Goal: Information Seeking & Learning: Learn about a topic

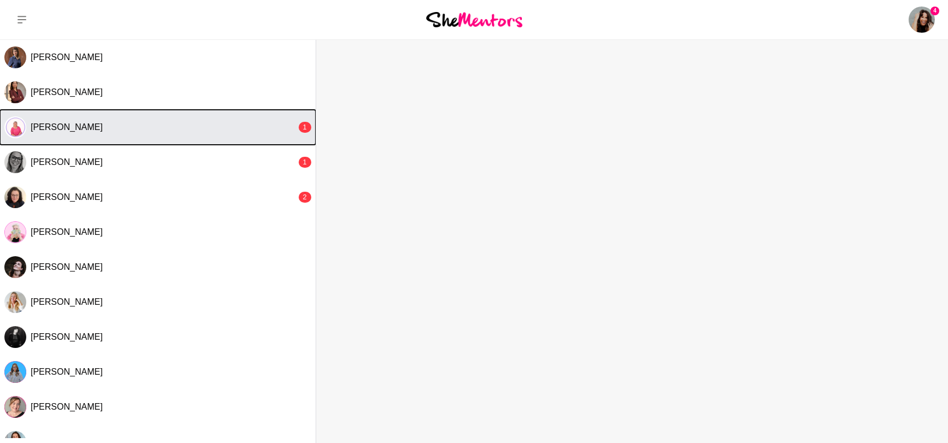
drag, startPoint x: 0, startPoint y: 0, endPoint x: 179, endPoint y: 135, distance: 224.1
click at [179, 135] on button "Sandy Hanrahan 1" at bounding box center [158, 127] width 316 height 35
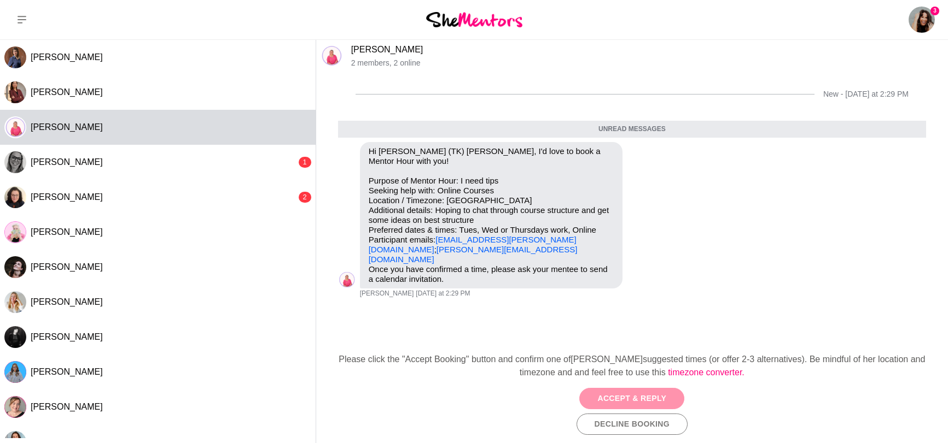
click at [628, 394] on button "Accept & Reply" at bounding box center [631, 398] width 105 height 21
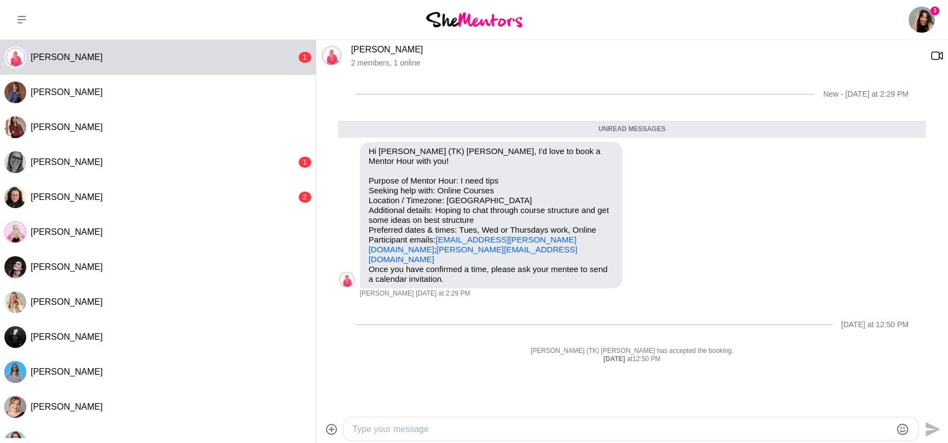
click at [492, 428] on textarea "Type your message" at bounding box center [621, 429] width 539 height 13
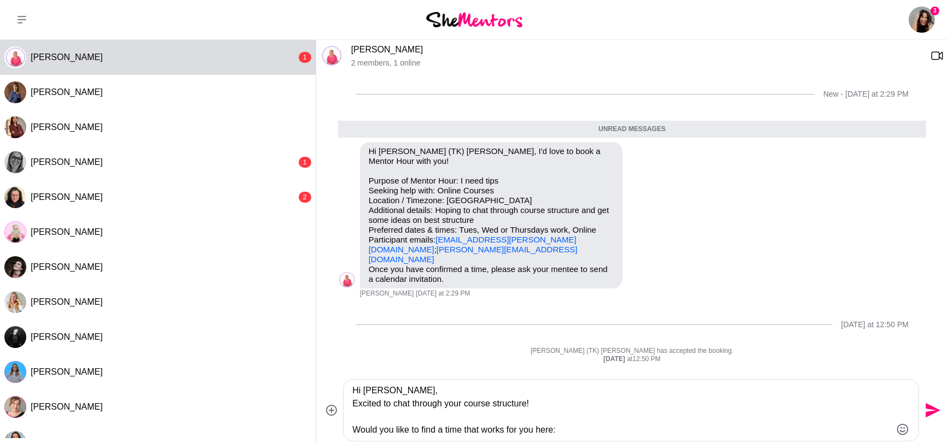
paste textarea "https://calendly.com/tkbyron/shementors"
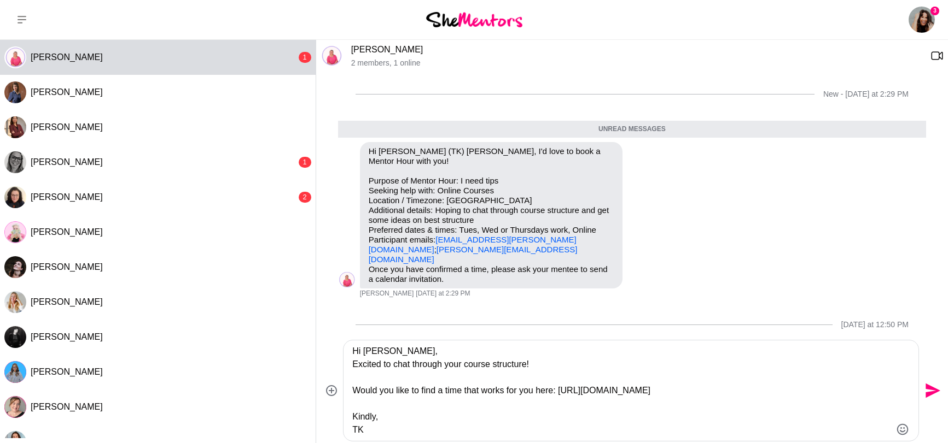
type textarea "Hi Sandy, Excited to chat through your course structure! Would you like to find…"
click at [931, 390] on icon "Send" at bounding box center [932, 391] width 15 height 15
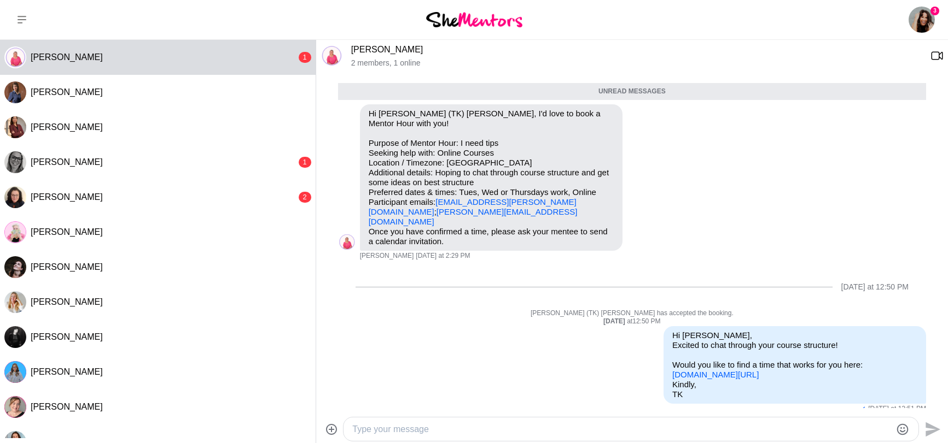
scroll to position [57, 0]
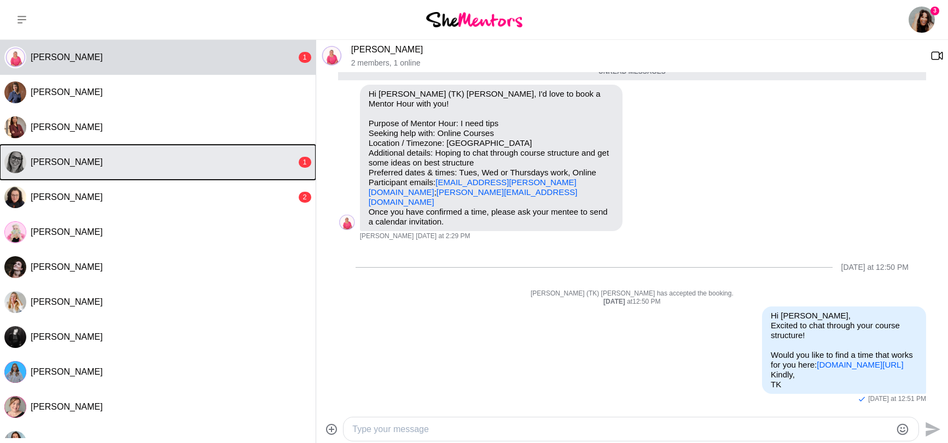
click at [152, 164] on div "Charlie Clarke" at bounding box center [164, 162] width 266 height 11
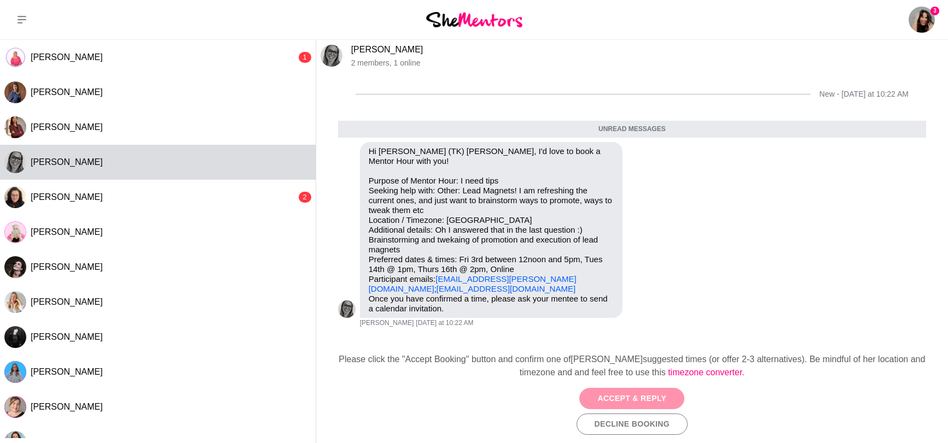
click at [614, 396] on button "Accept & Reply" at bounding box center [631, 398] width 105 height 21
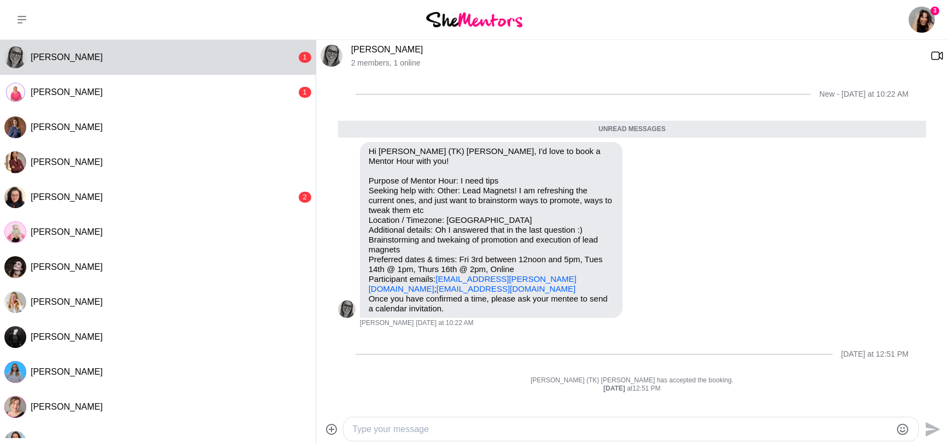
scroll to position [145, 0]
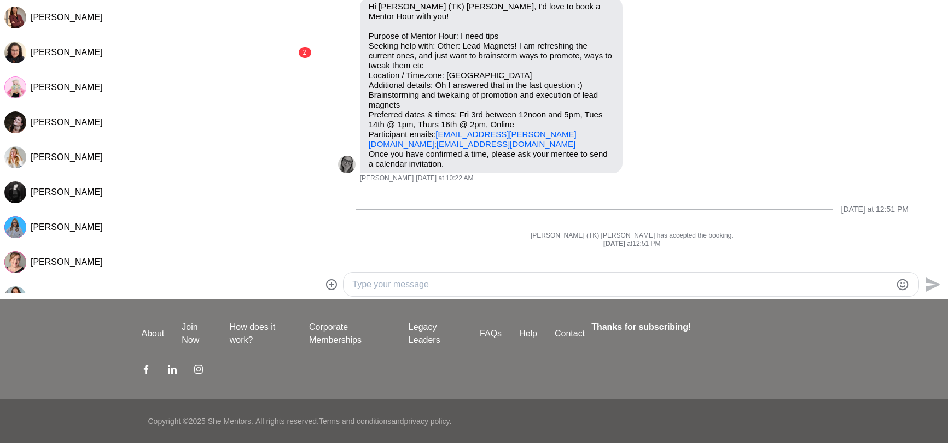
click at [462, 275] on div at bounding box center [630, 285] width 575 height 24
click at [448, 283] on textarea "Type your message" at bounding box center [621, 284] width 539 height 13
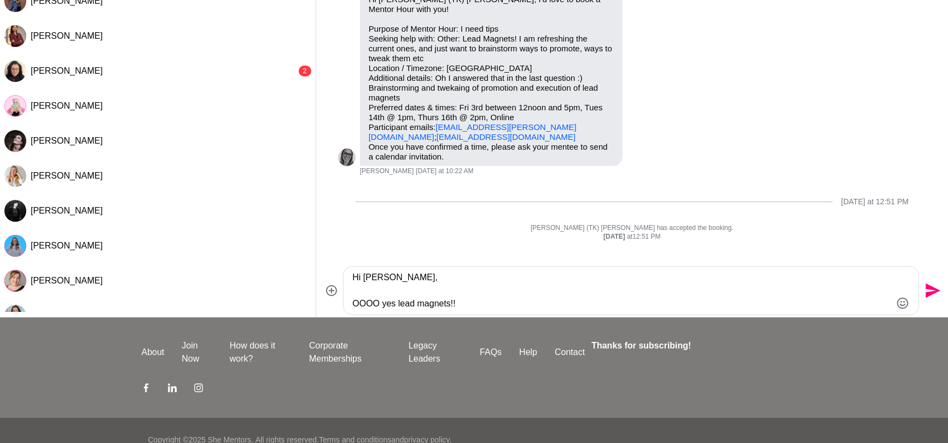
scroll to position [126, 0]
click at [488, 302] on textarea "Hi Charlie, OOOO yes lead magnets!!" at bounding box center [621, 291] width 539 height 39
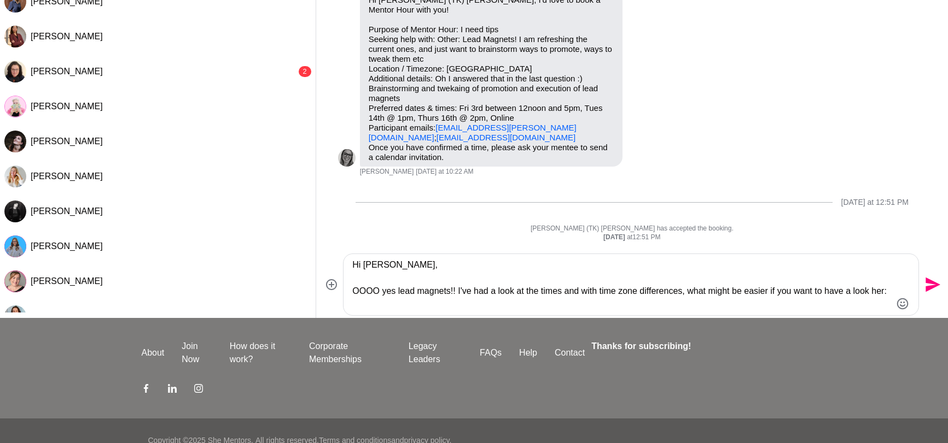
paste textarea "https://calendly.com/tkbyron/shementors"
click at [364, 305] on textarea "Hi Charlie, OOOO yes lead magnets!! I've had a look at the times and with time …" at bounding box center [621, 285] width 539 height 52
type textarea "Hi Charlie, OOOO yes lead magnets!! I've had a look at the times and with time …"
click at [577, 301] on textarea "Hi Charlie, OOOO yes lead magnets!! I've had a look at the times and with time …" at bounding box center [621, 285] width 539 height 52
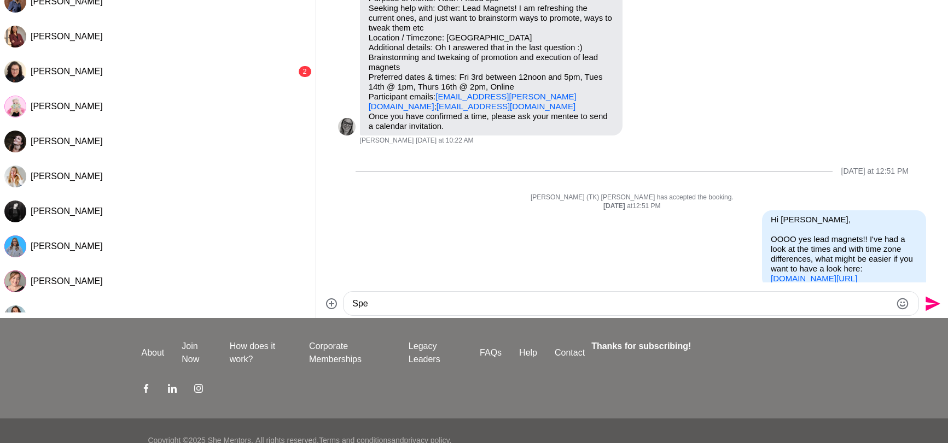
scroll to position [51, 0]
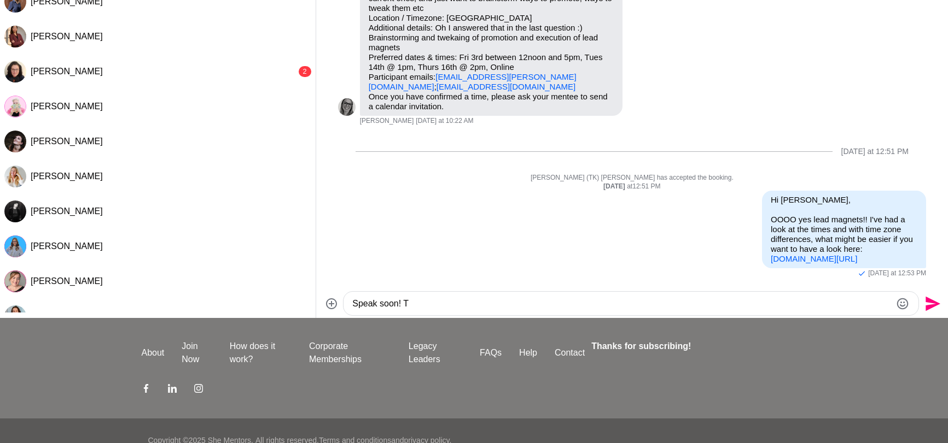
type textarea "Speak soon!"
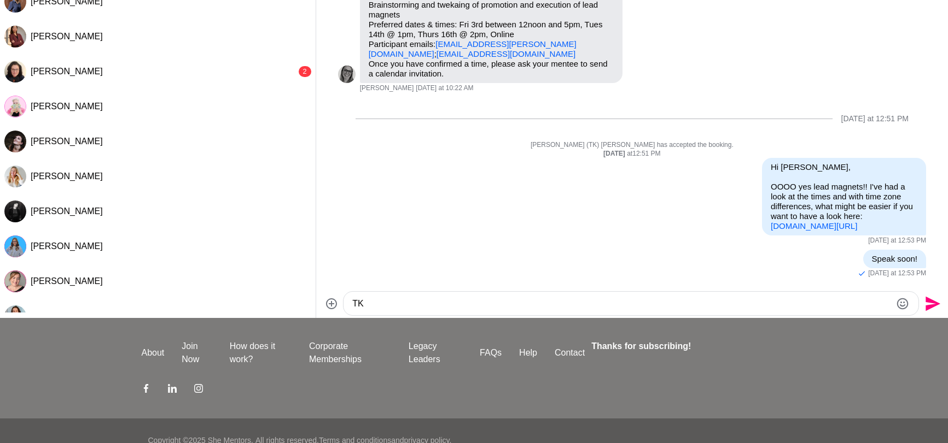
type textarea "T"
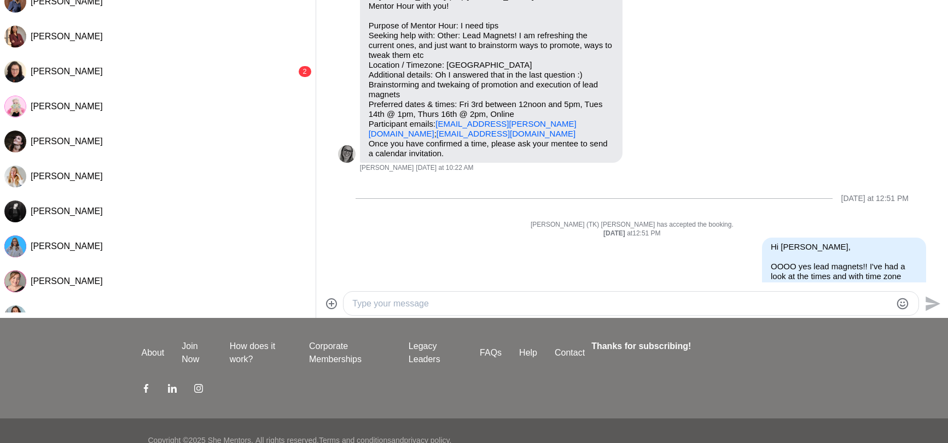
scroll to position [0, 0]
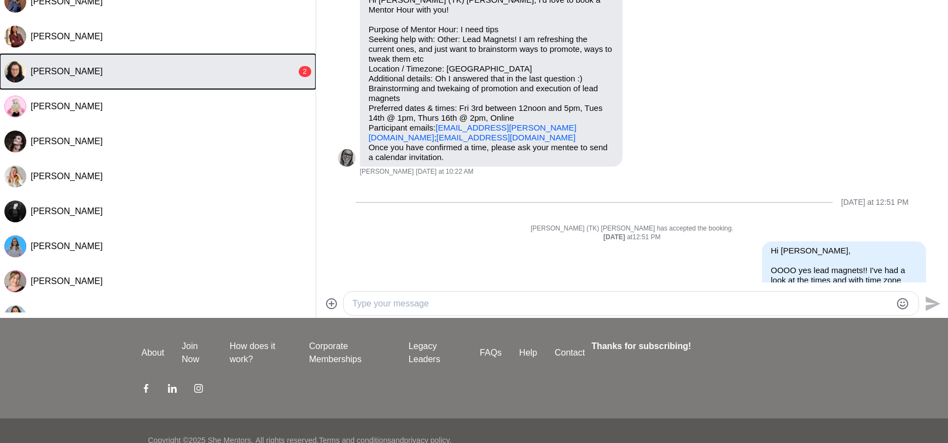
click at [166, 74] on div "Annette Rudd" at bounding box center [164, 71] width 266 height 11
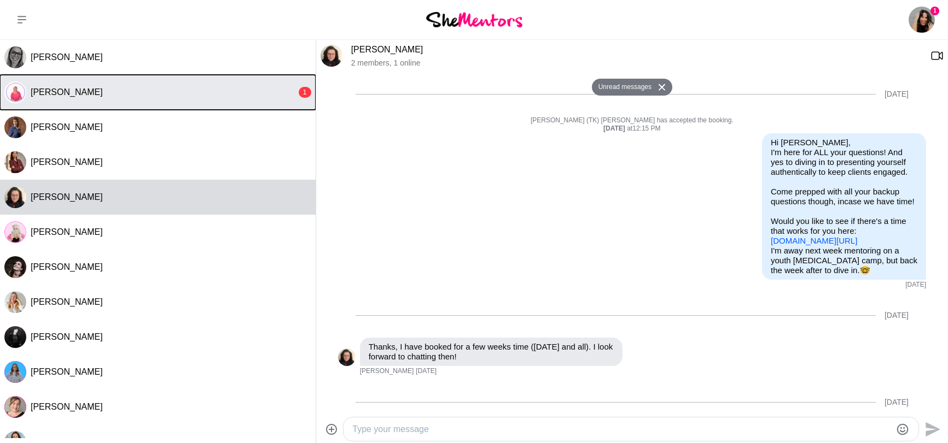
click at [228, 84] on button "Sandy Hanrahan 1" at bounding box center [158, 92] width 316 height 35
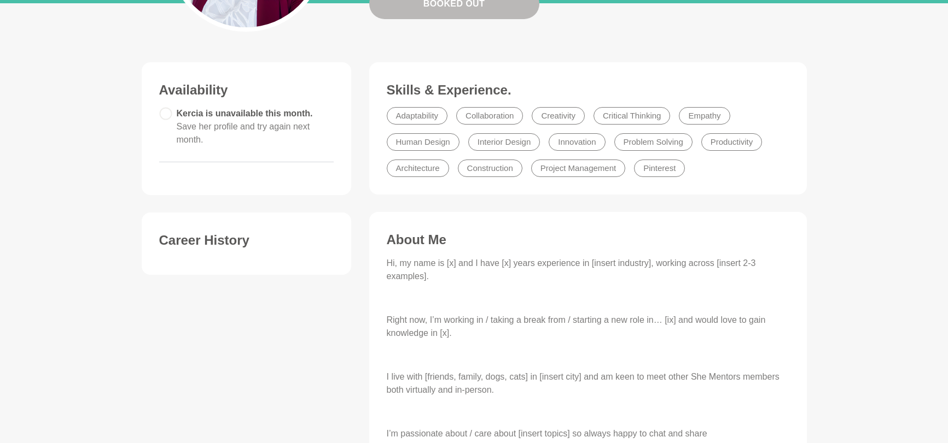
scroll to position [234, 0]
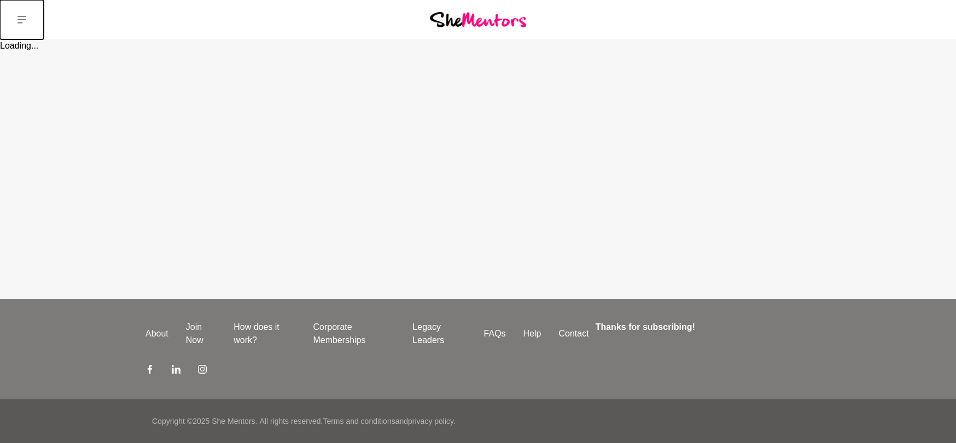
click at [29, 20] on button at bounding box center [22, 19] width 44 height 39
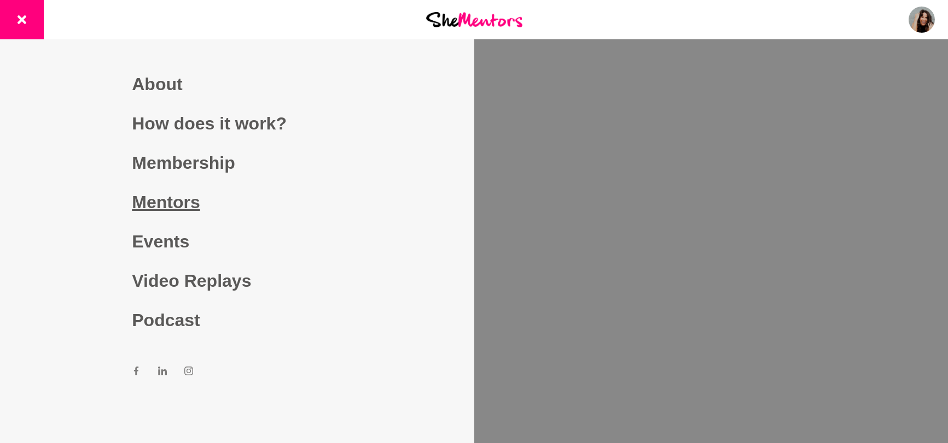
click at [155, 203] on link "Mentors" at bounding box center [237, 202] width 210 height 39
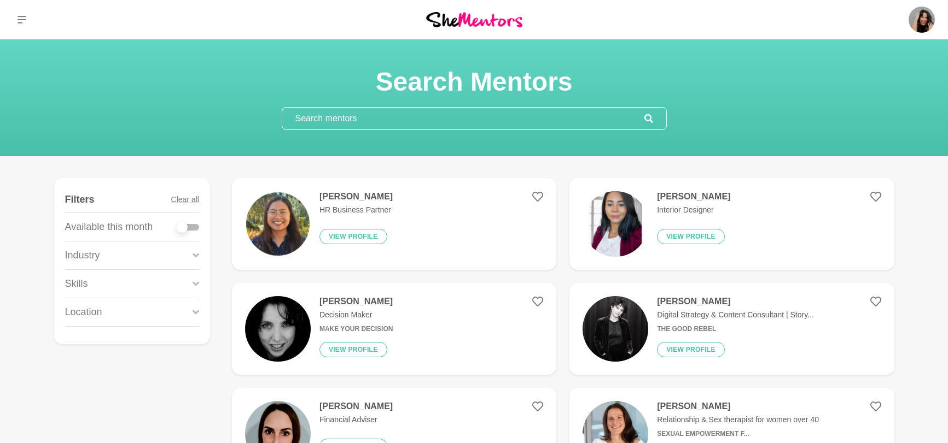
click at [351, 120] on input "text" at bounding box center [463, 119] width 362 height 22
paste input "Mariana Queiroz"
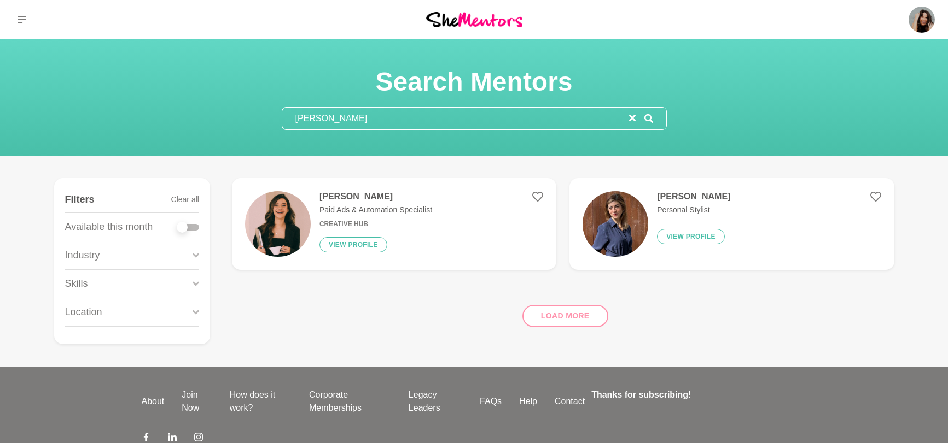
click at [365, 120] on input "Mariana Queiroz" at bounding box center [455, 119] width 347 height 22
drag, startPoint x: 367, startPoint y: 120, endPoint x: 275, endPoint y: 117, distance: 92.5
click at [275, 117] on section "Search Mentors Mariana Queiroz" at bounding box center [474, 98] width 420 height 65
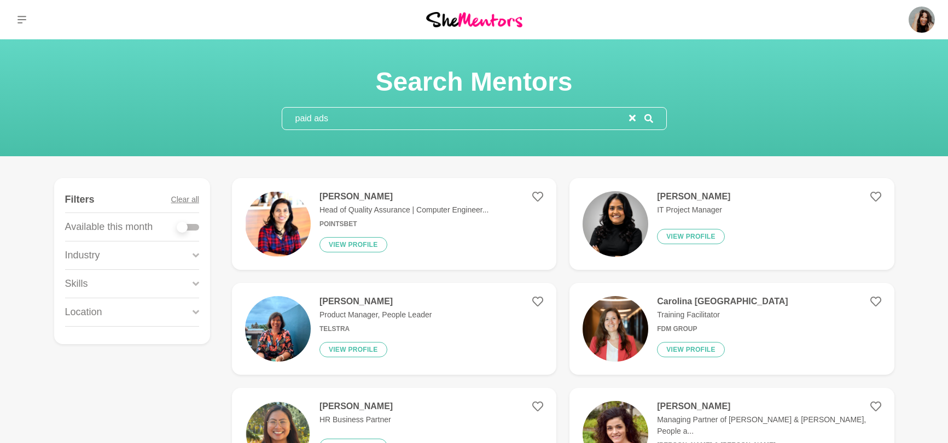
type input "paid ads"
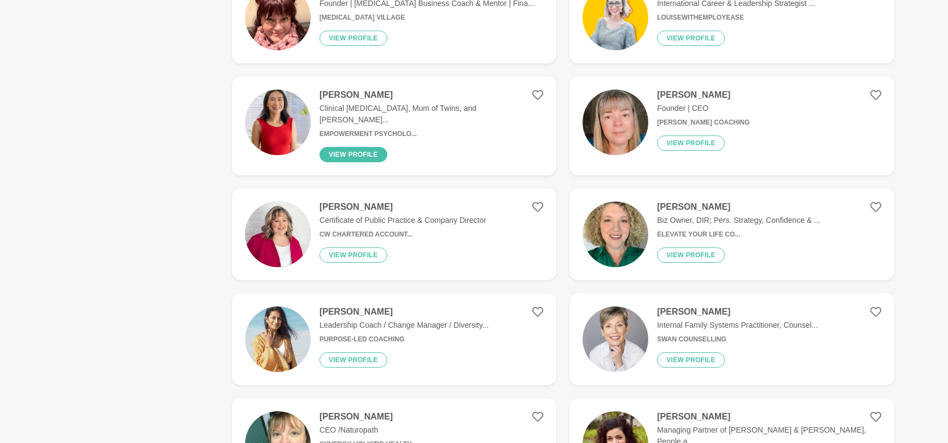
scroll to position [457, 0]
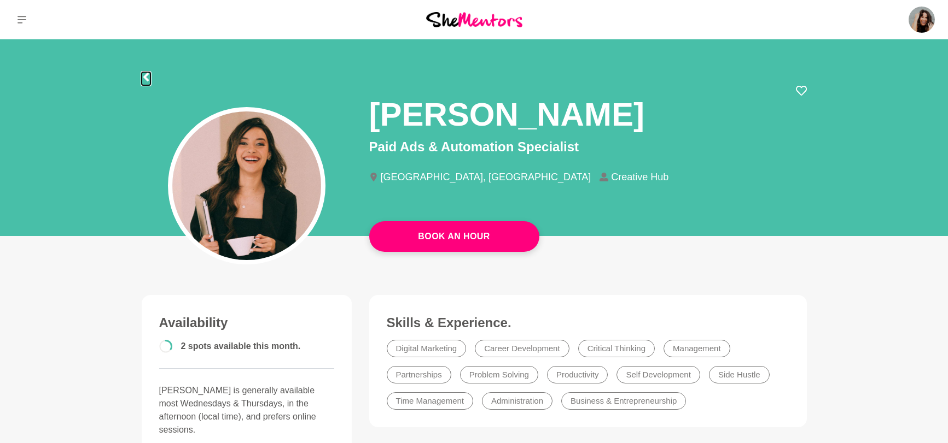
click at [144, 78] on icon at bounding box center [145, 77] width 5 height 9
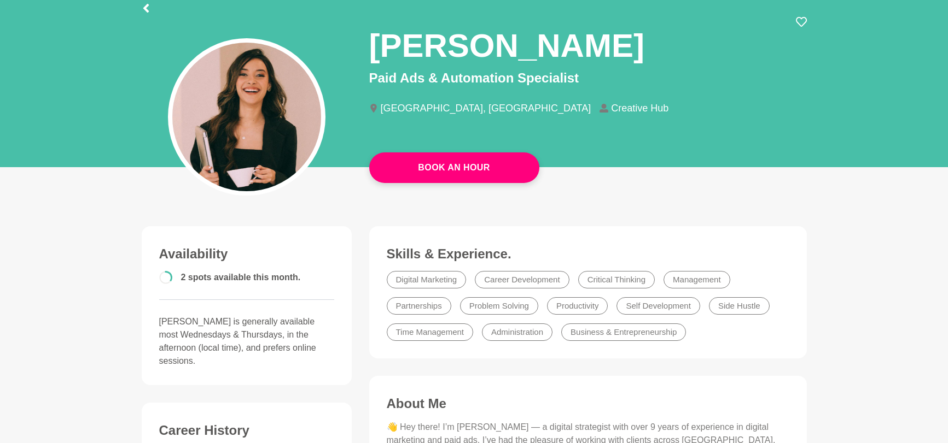
click at [147, 78] on div at bounding box center [246, 94] width 227 height 157
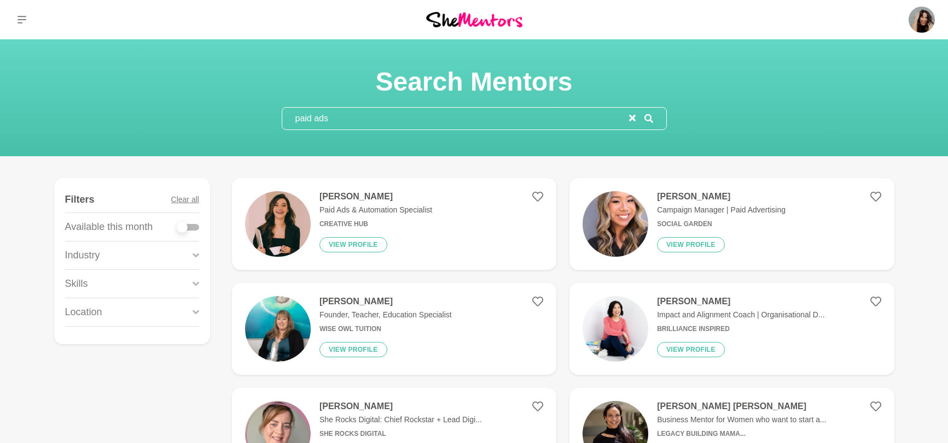
click at [739, 203] on div "Serena Yong Campaign Manager | Paid Advertising Social Garden View profile" at bounding box center [716, 224] width 137 height 66
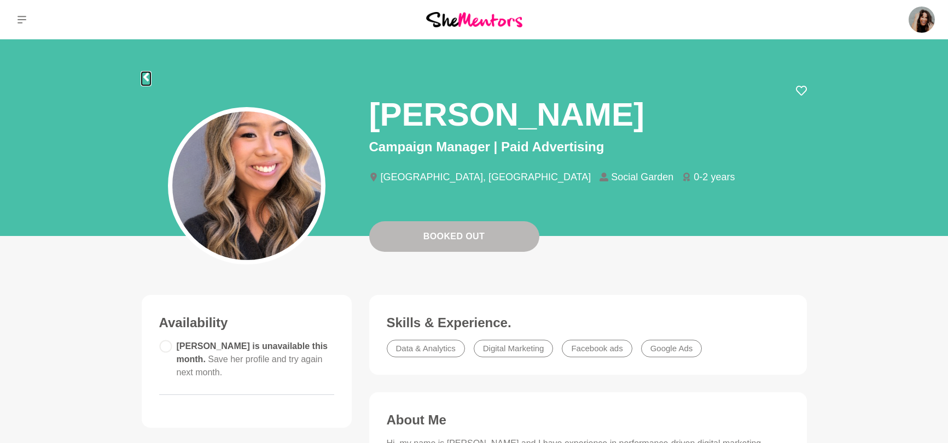
click at [146, 75] on icon at bounding box center [145, 77] width 5 height 9
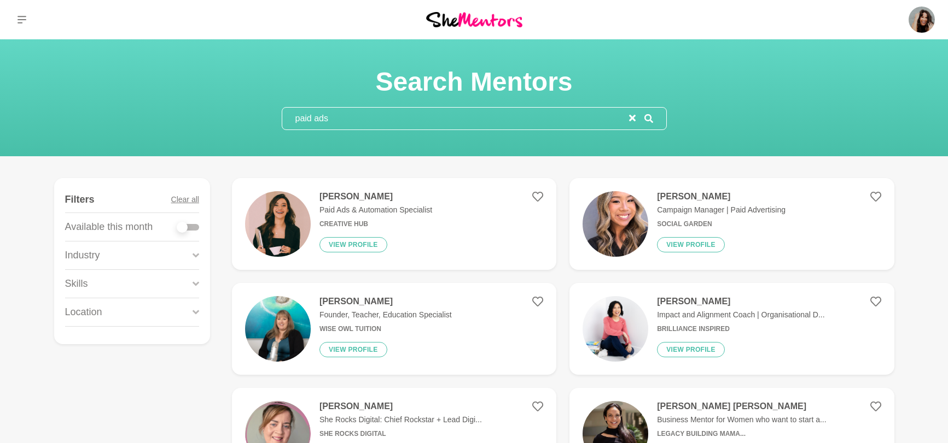
click at [358, 110] on input "paid ads" at bounding box center [455, 119] width 347 height 22
drag, startPoint x: 369, startPoint y: 120, endPoint x: 260, endPoint y: 111, distance: 108.7
click at [260, 111] on div "Search Mentors paid ads" at bounding box center [473, 98] width 921 height 65
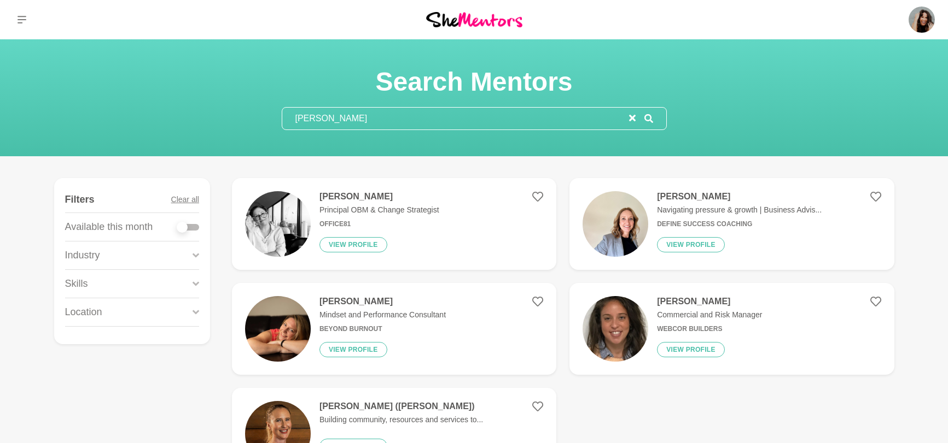
type input "Sarah Thomson"
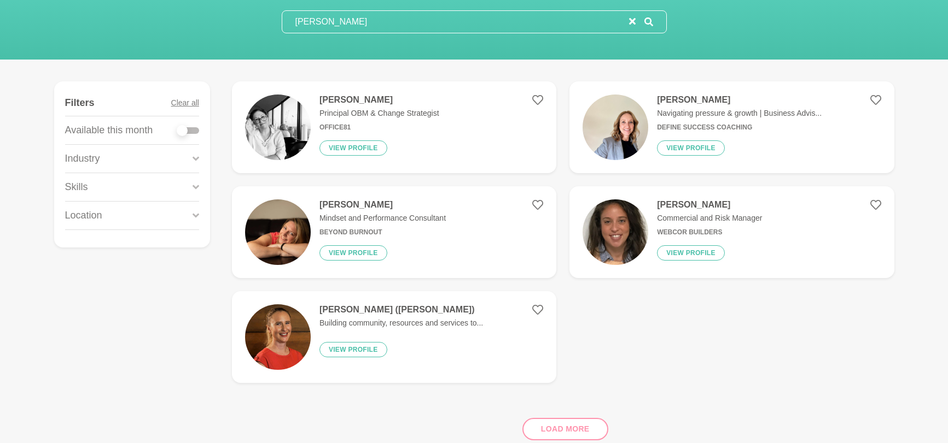
scroll to position [96, 0]
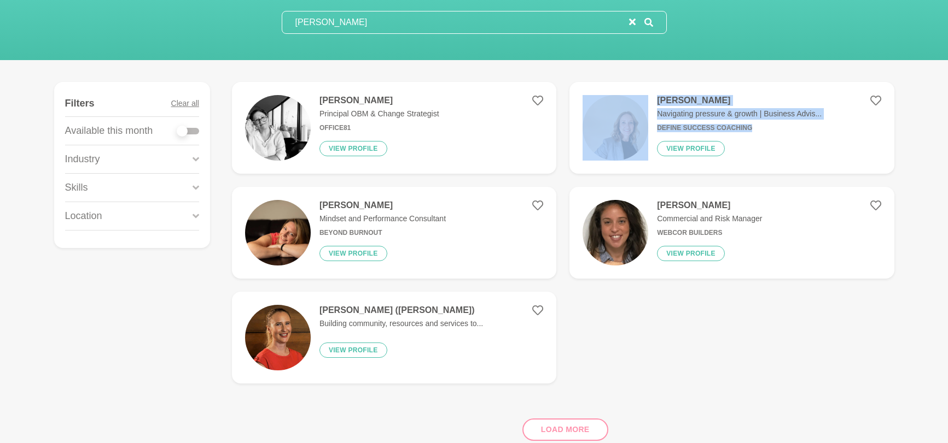
click at [422, 111] on p "Principal OBM & Change Strategist" at bounding box center [379, 113] width 120 height 11
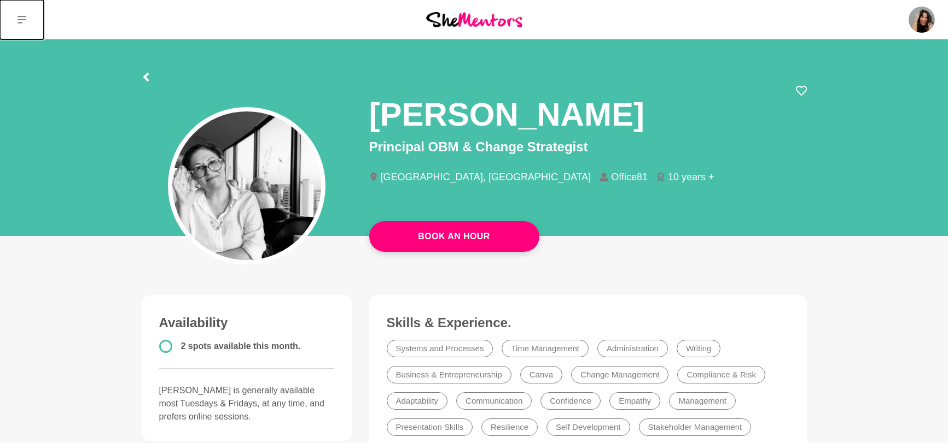
click at [20, 20] on icon at bounding box center [21, 19] width 9 height 9
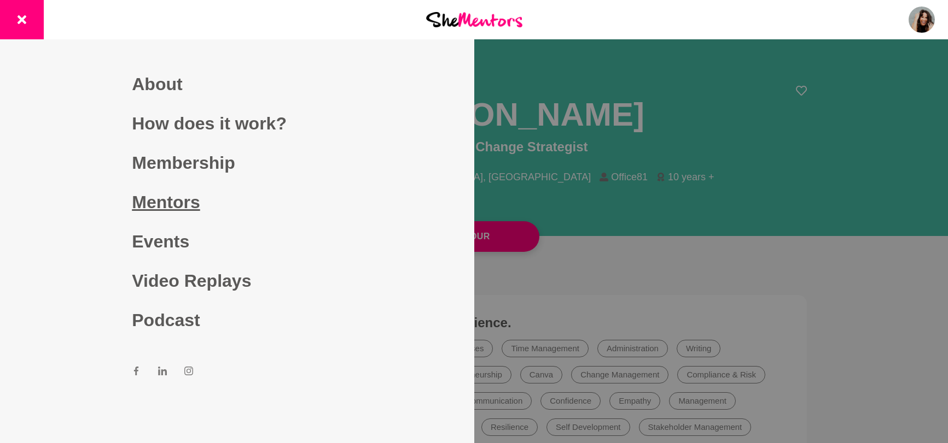
click at [170, 207] on link "Mentors" at bounding box center [237, 202] width 210 height 39
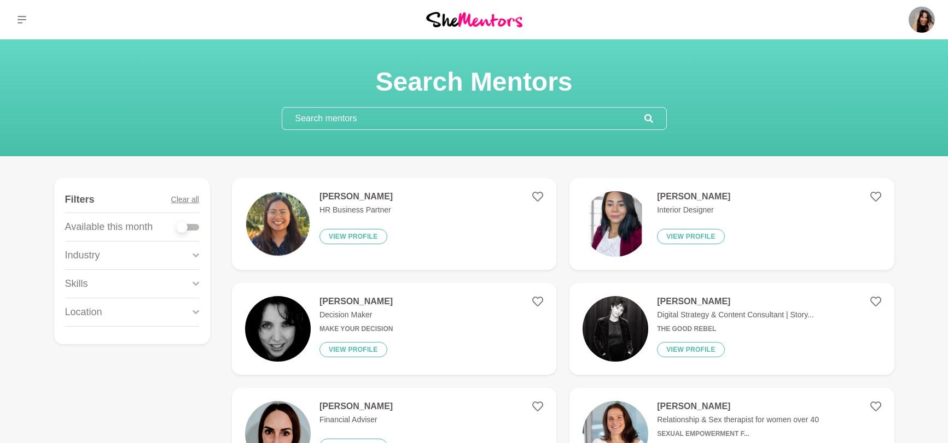
click at [377, 121] on input "text" at bounding box center [463, 119] width 362 height 22
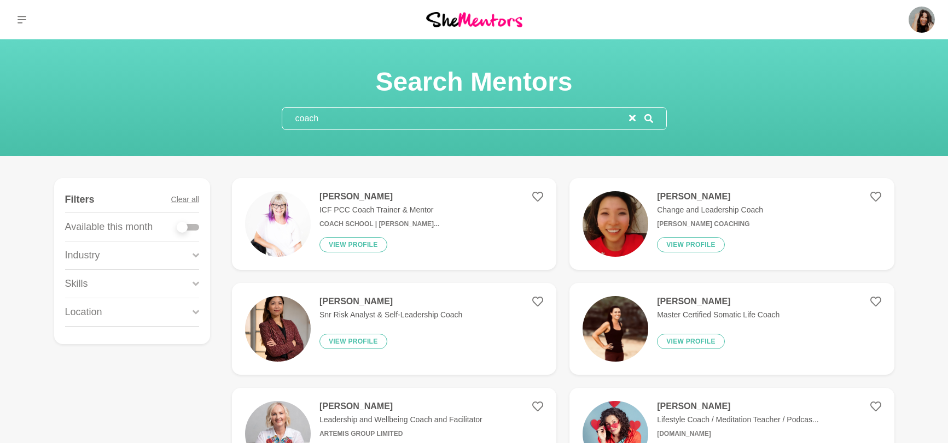
type input "coach"
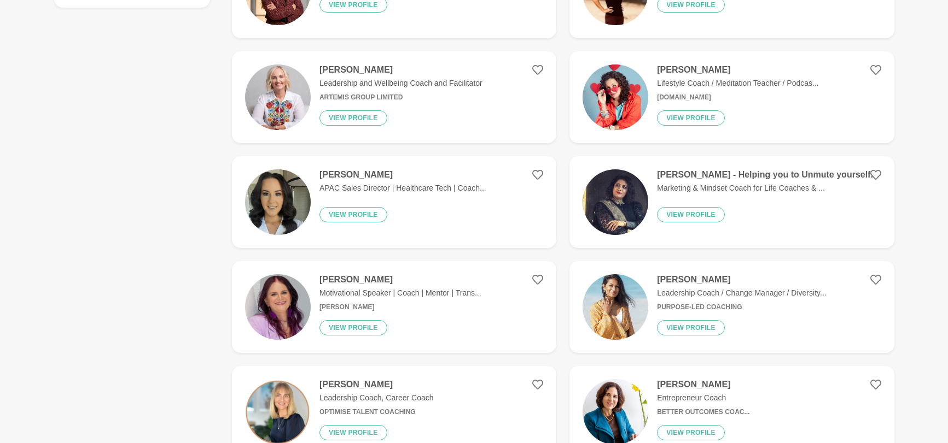
scroll to position [388, 0]
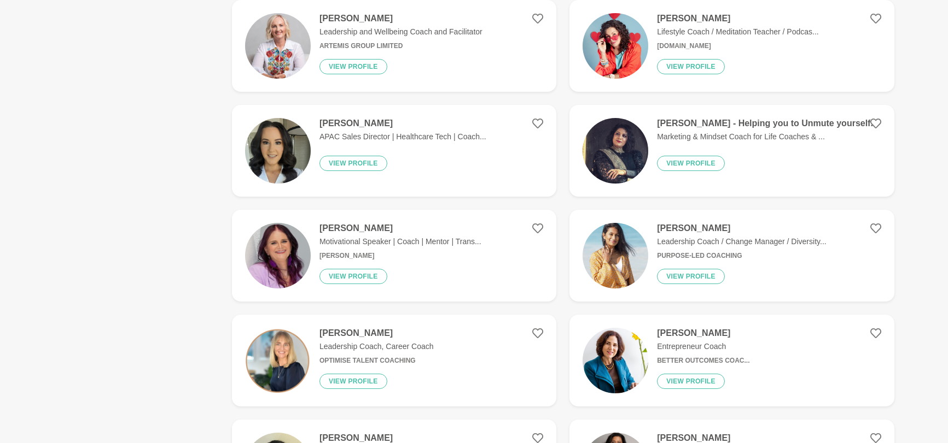
click at [722, 242] on p "Leadership Coach / Change Manager / Diversity..." at bounding box center [741, 241] width 169 height 11
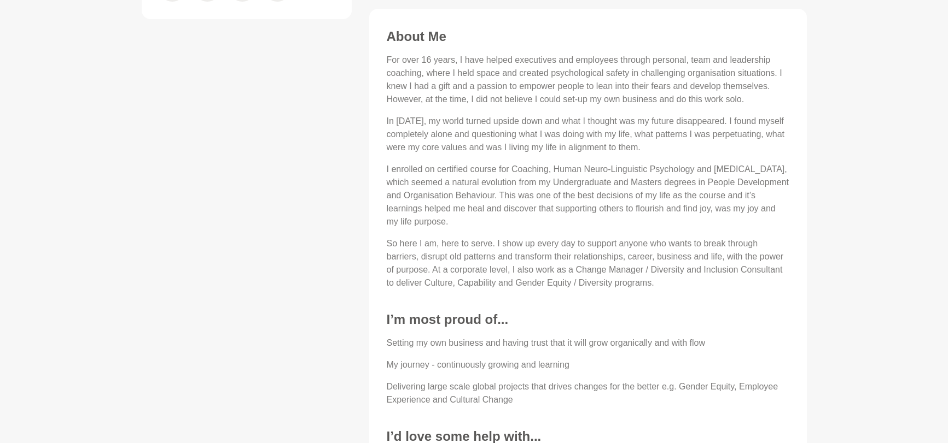
scroll to position [538, 0]
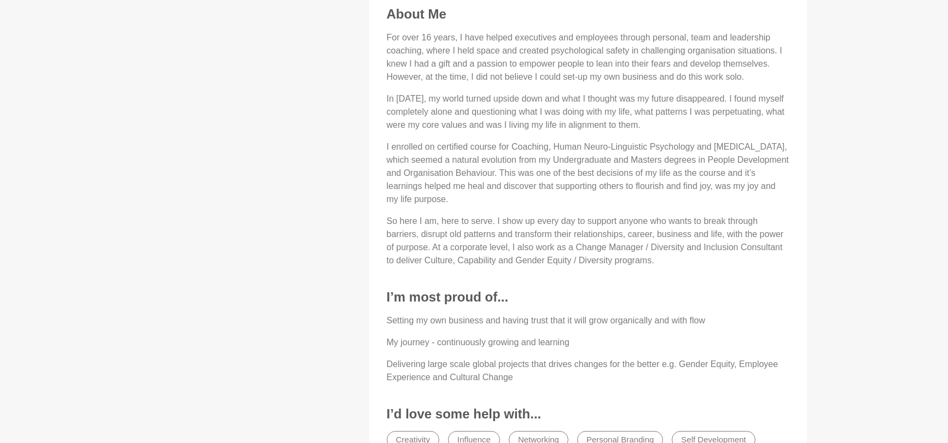
click at [399, 189] on p "I enrolled on certified course for Coaching, Human Neuro-Linguistic Psychology …" at bounding box center [588, 174] width 402 height 66
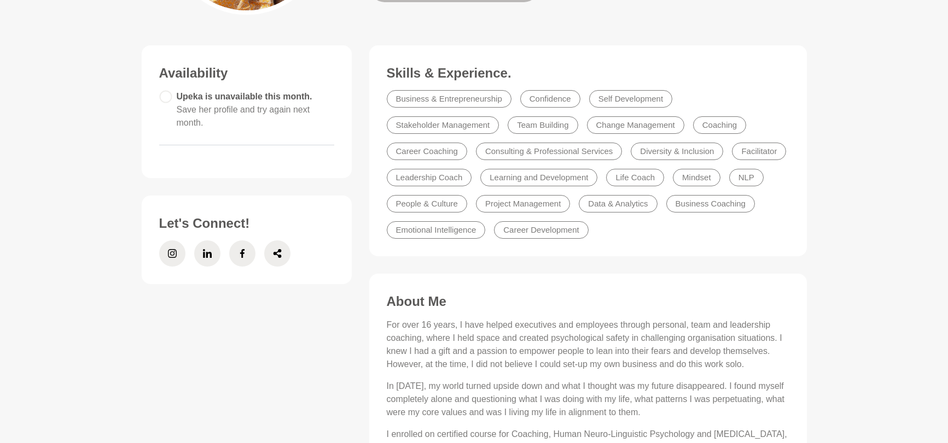
scroll to position [180, 0]
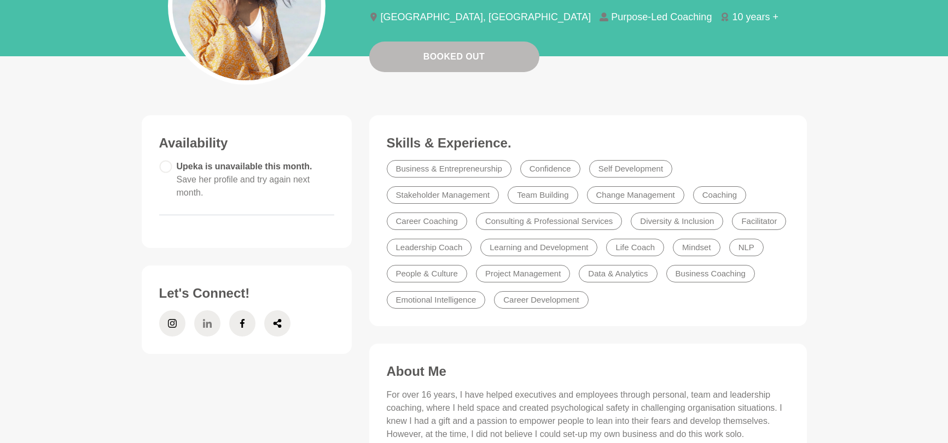
click at [206, 319] on icon at bounding box center [206, 323] width 9 height 9
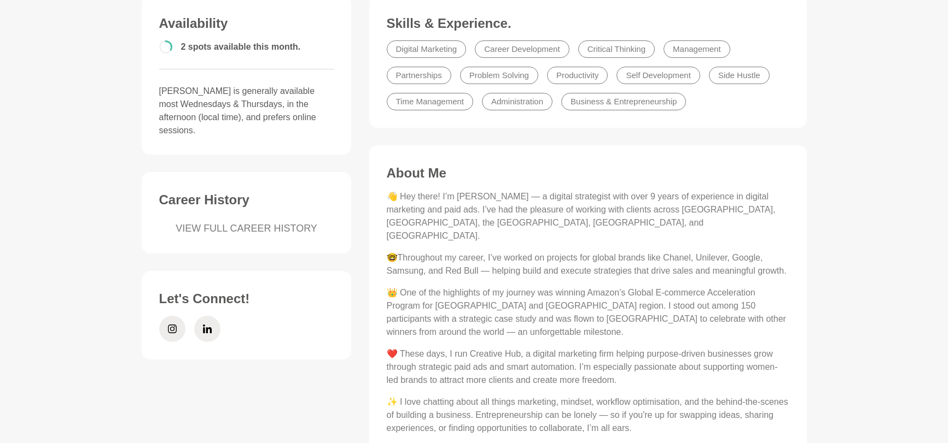
scroll to position [378, 0]
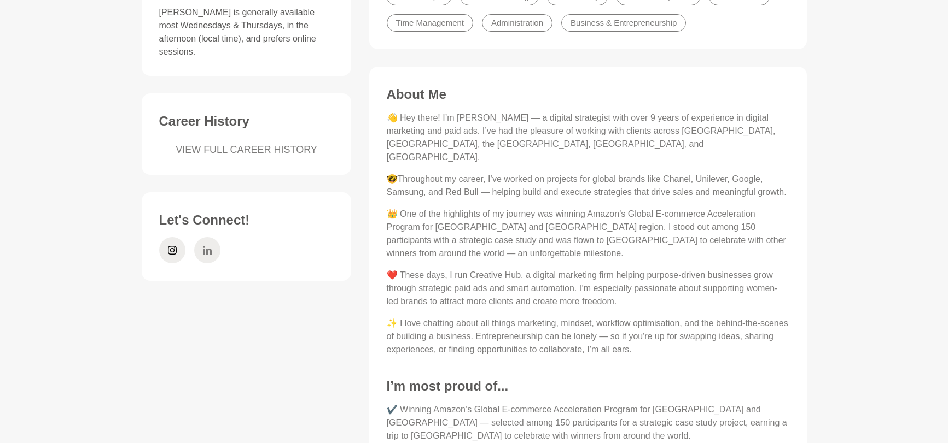
click at [204, 246] on icon at bounding box center [206, 250] width 9 height 9
click at [763, 67] on figure "About Me 👋 Hey there! I’m Mariana — a digital strategist with over 9 years of e…" at bounding box center [587, 348] width 437 height 563
click at [176, 237] on span at bounding box center [172, 250] width 26 height 26
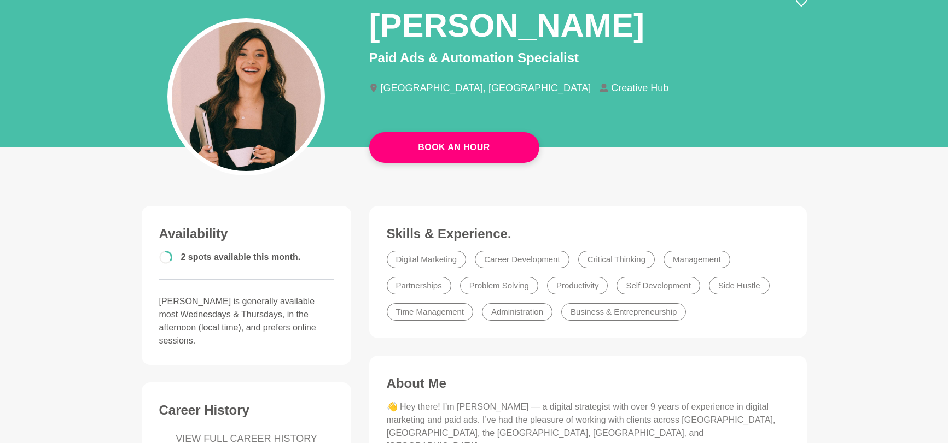
scroll to position [0, 0]
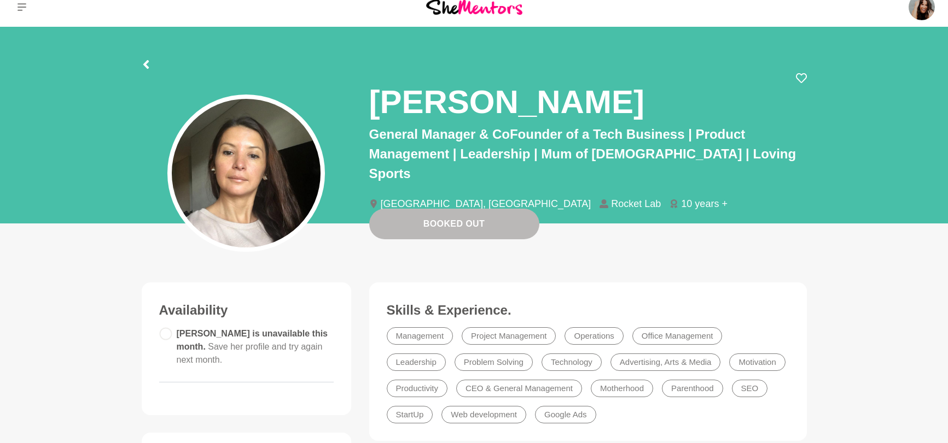
scroll to position [30, 0]
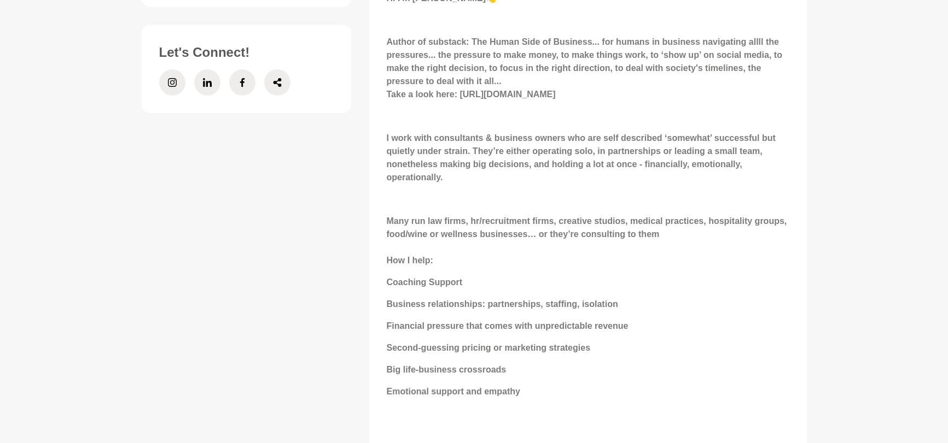
scroll to position [553, 0]
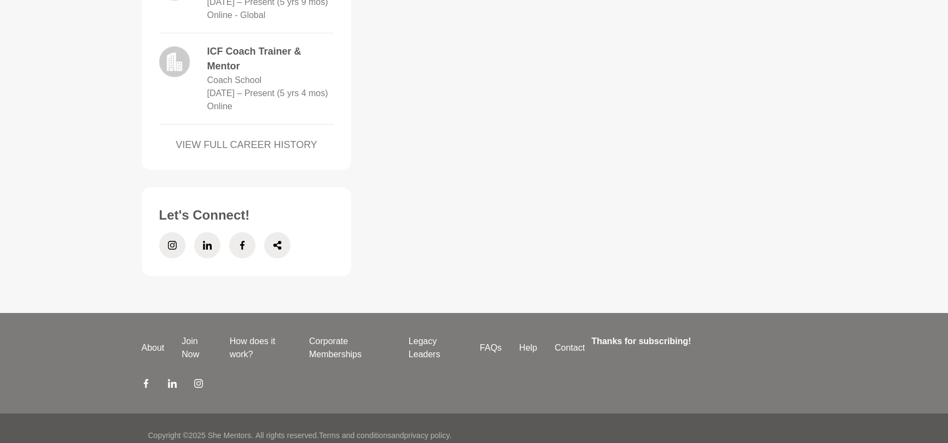
scroll to position [1046, 0]
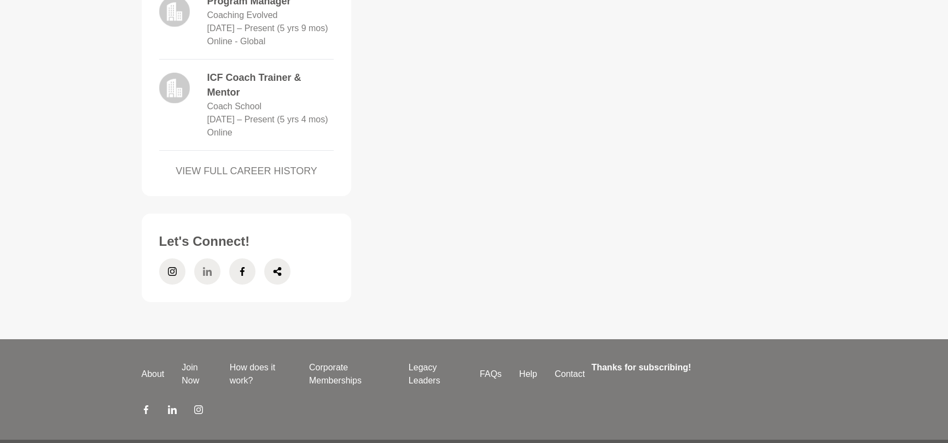
click at [206, 273] on icon at bounding box center [206, 271] width 9 height 9
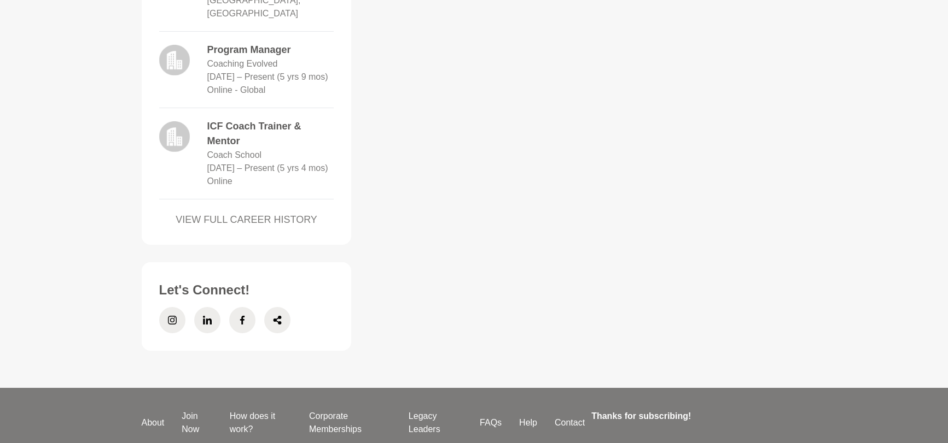
scroll to position [1001, 0]
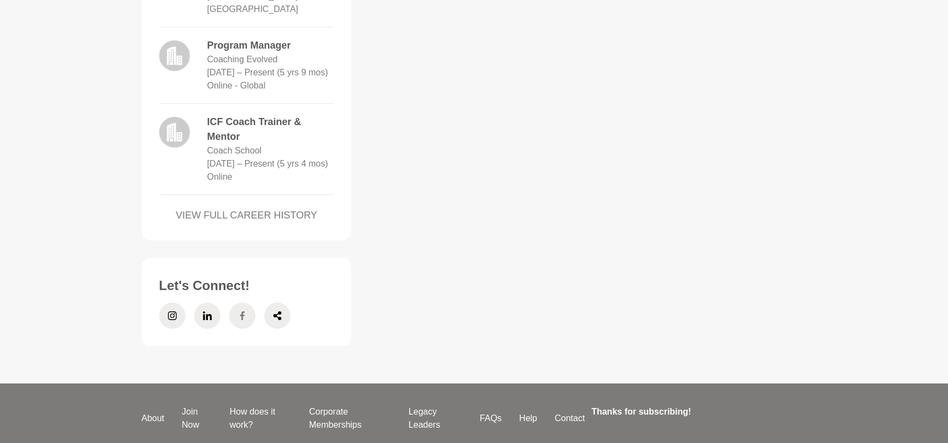
click at [238, 314] on icon at bounding box center [242, 316] width 9 height 26
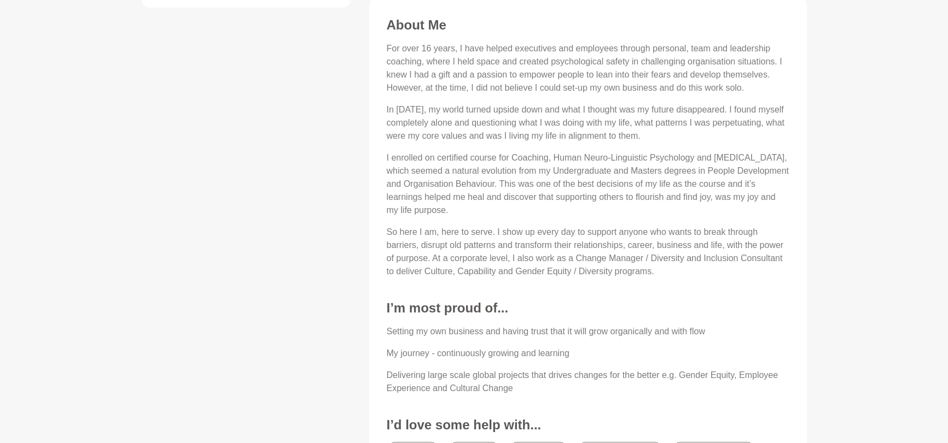
scroll to position [397, 0]
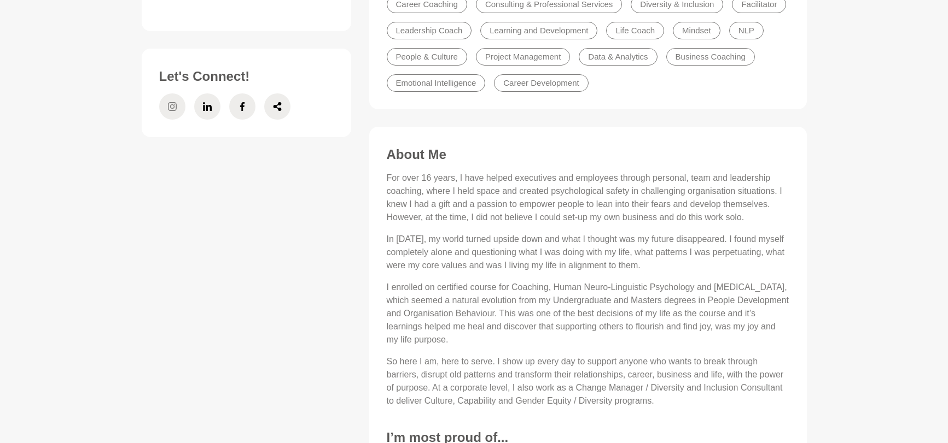
click at [170, 95] on icon at bounding box center [172, 107] width 9 height 26
